Goal: Task Accomplishment & Management: Manage account settings

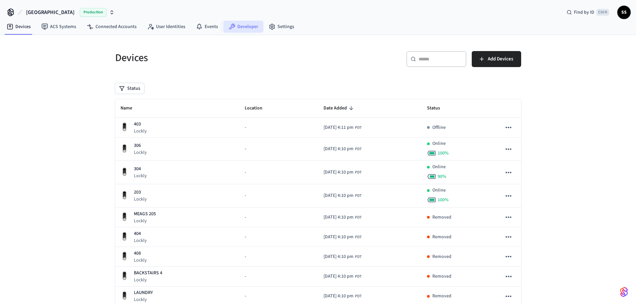
click at [236, 26] on link "Developer" at bounding box center [244, 27] width 40 height 12
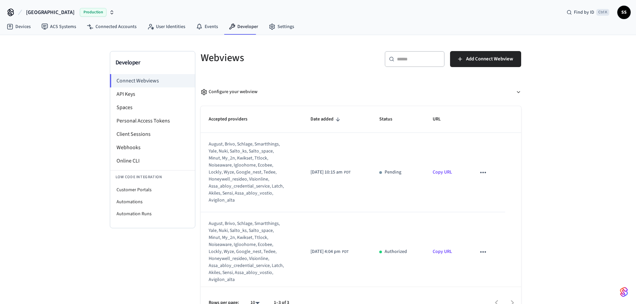
click at [582, 99] on div "Developer Connect Webviews API Keys Spaces Personal Access Tokens Client Sessio…" at bounding box center [318, 177] width 636 height 284
click at [133, 100] on li "API Keys" at bounding box center [152, 94] width 85 height 13
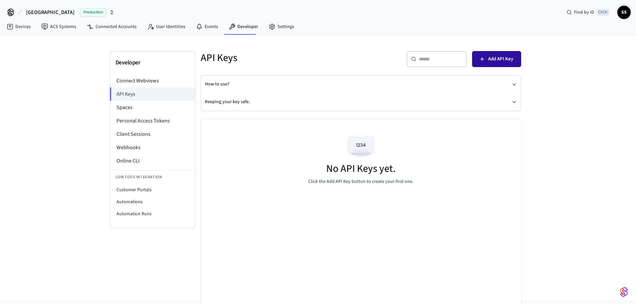
click at [501, 61] on span "Add API Key" at bounding box center [500, 59] width 25 height 9
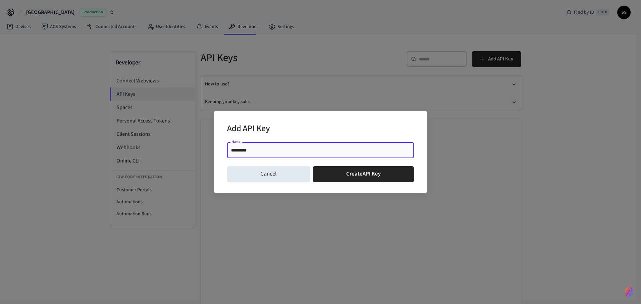
type input "*********"
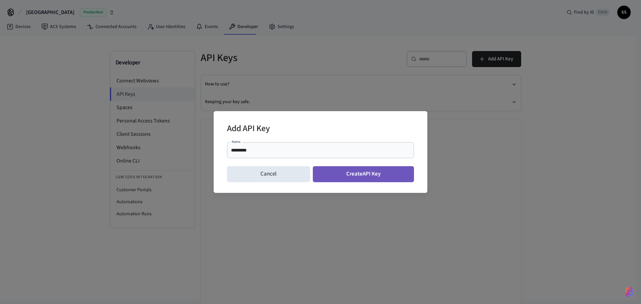
click at [362, 171] on button "Create API Key" at bounding box center [364, 174] width 102 height 16
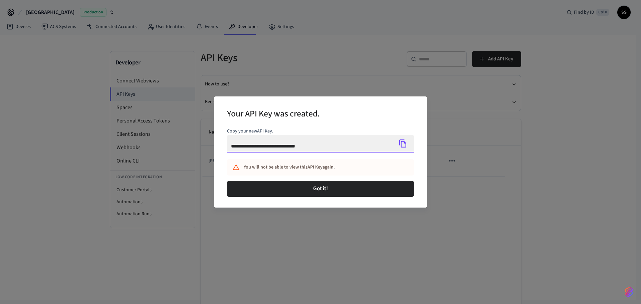
drag, startPoint x: 339, startPoint y: 144, endPoint x: 212, endPoint y: 146, distance: 127.3
click at [212, 146] on div "**********" at bounding box center [320, 152] width 641 height 304
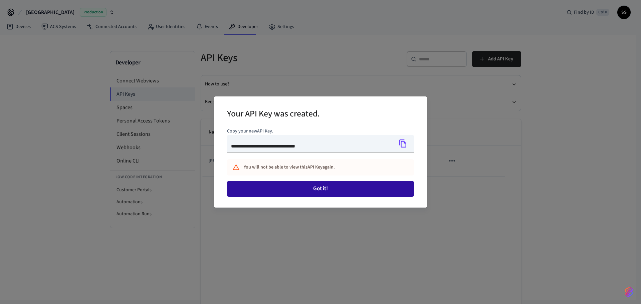
click at [315, 190] on button "Got it!" at bounding box center [320, 189] width 187 height 16
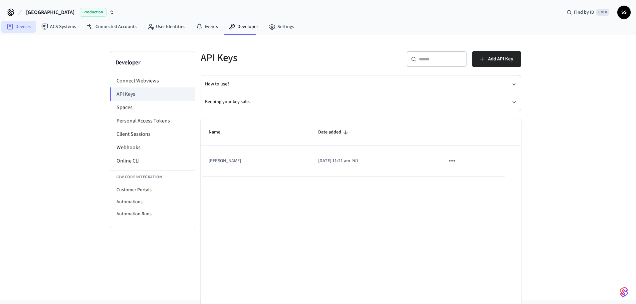
click at [24, 25] on link "Devices" at bounding box center [18, 27] width 35 height 12
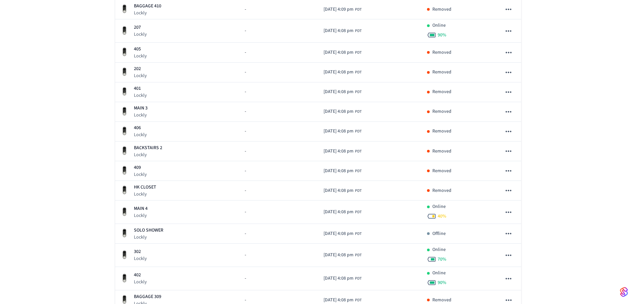
scroll to position [468, 0]
